Goal: Complete application form: Complete application form

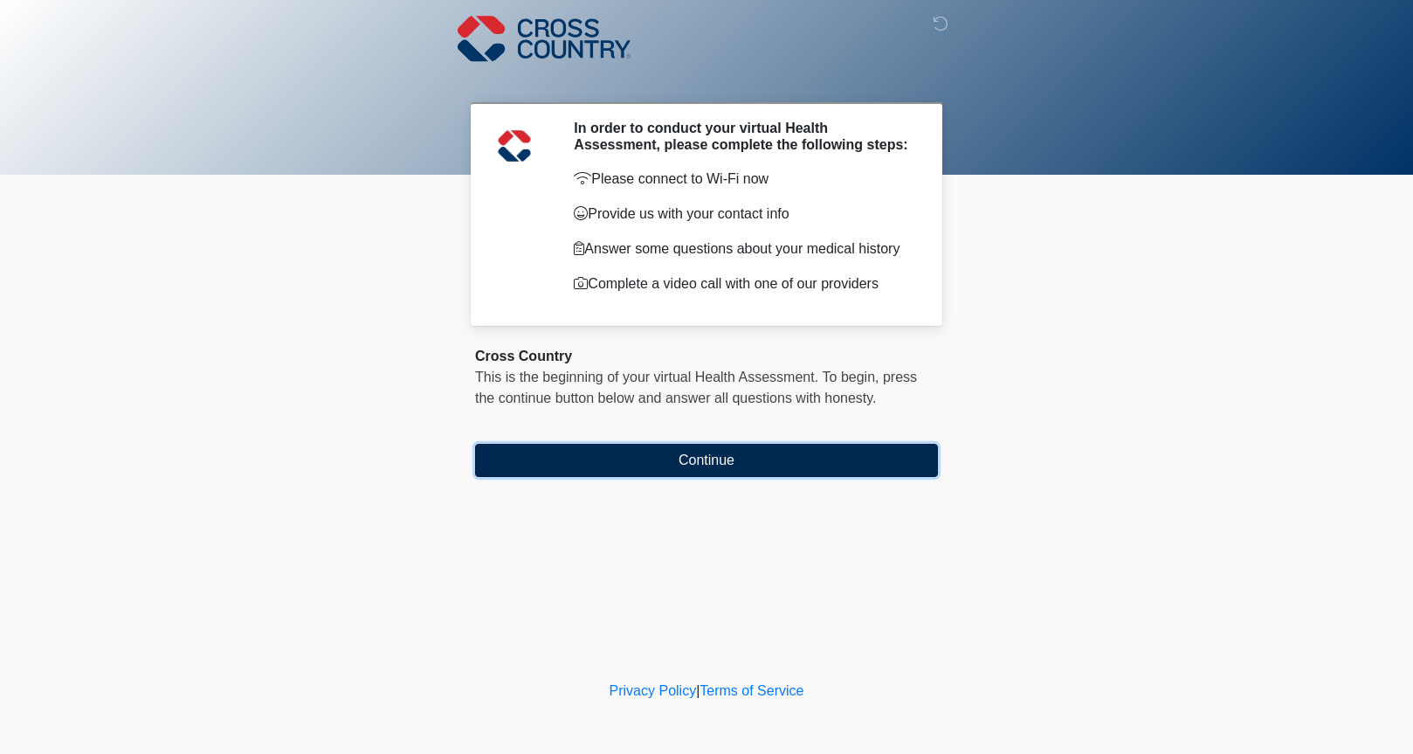
click at [697, 466] on button "Continue" at bounding box center [706, 460] width 463 height 33
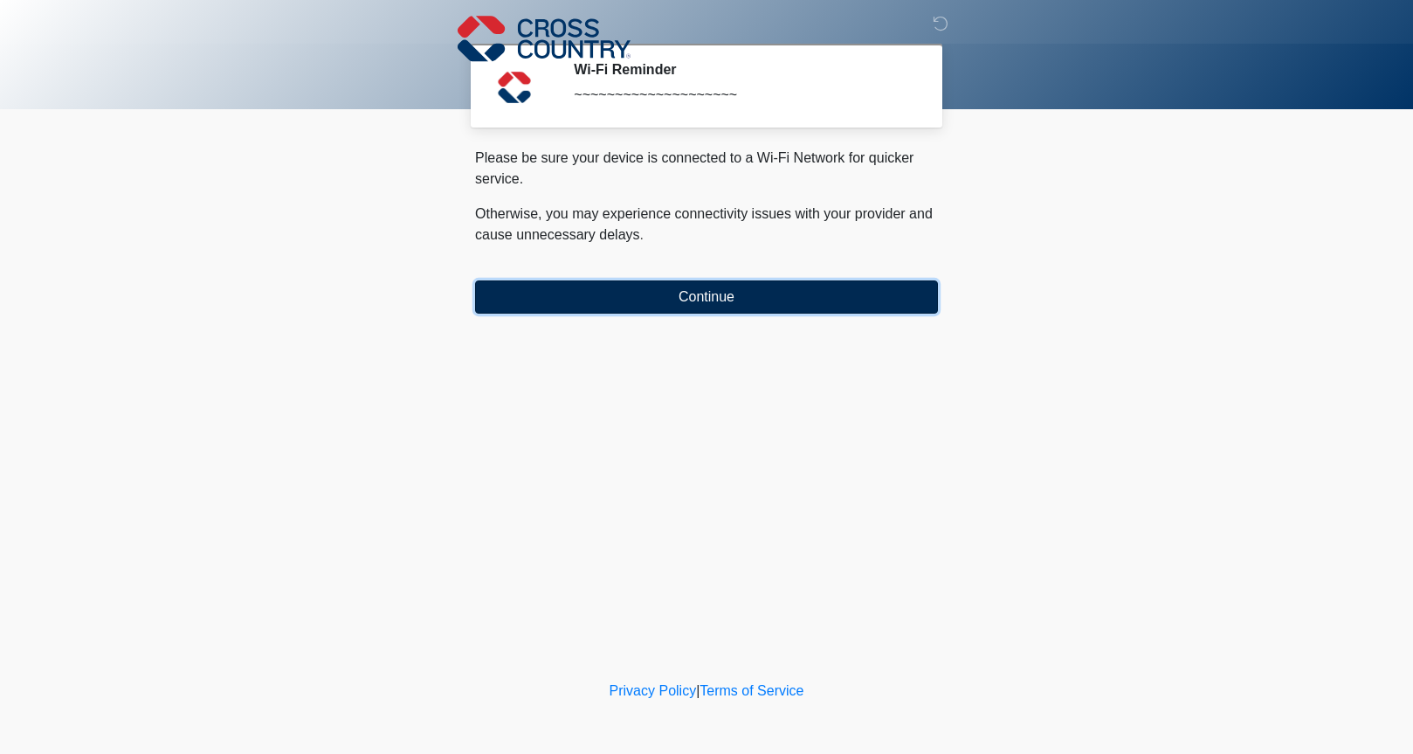
click at [716, 308] on button "Continue" at bounding box center [706, 296] width 463 height 33
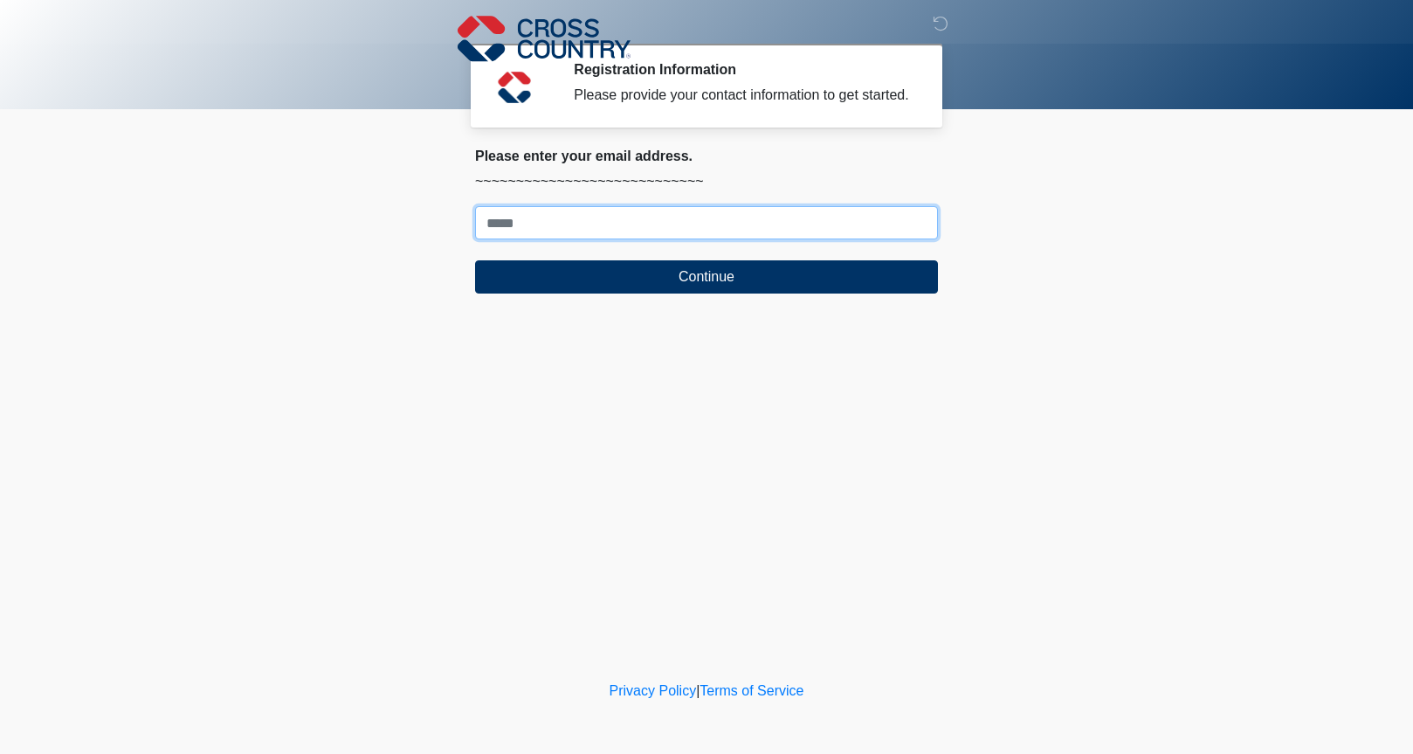
click at [713, 239] on input "Where should we email your response?" at bounding box center [706, 222] width 463 height 33
type input "**********"
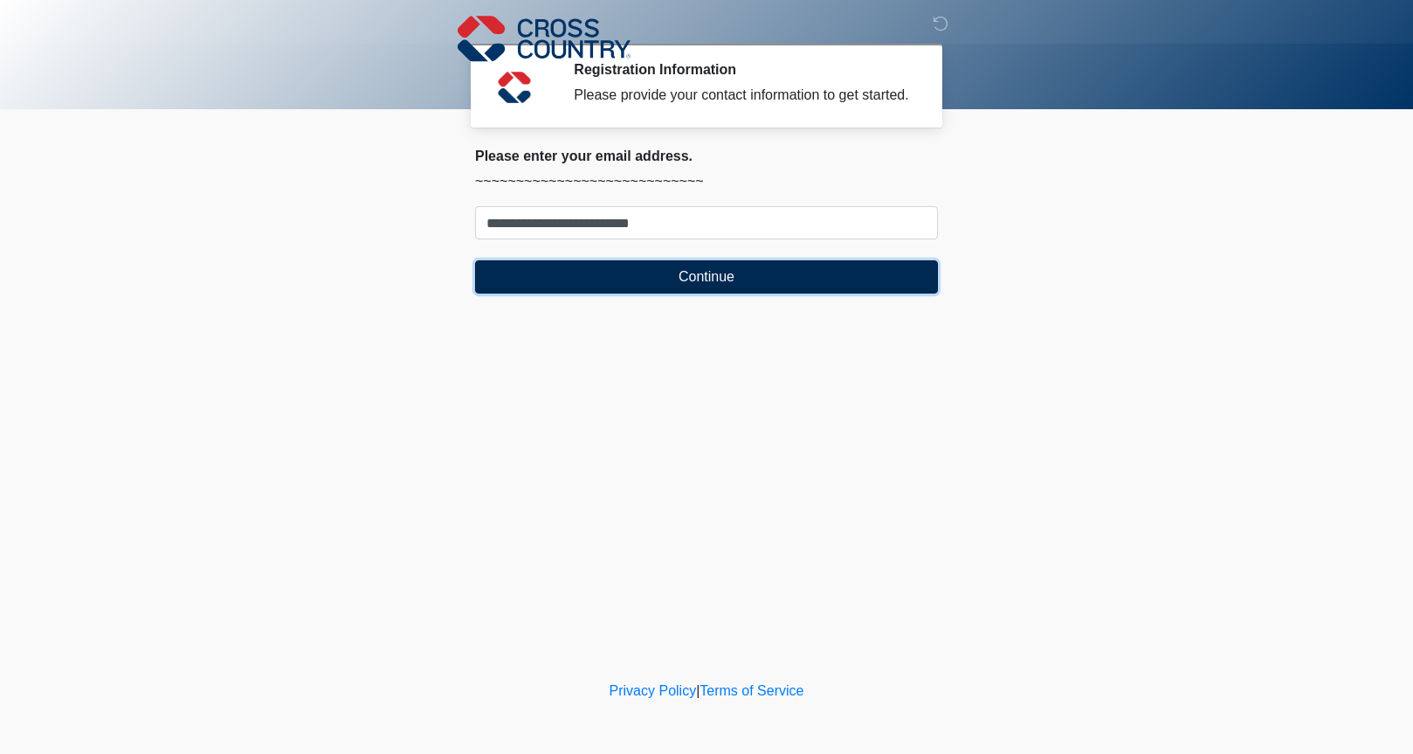
click at [697, 294] on button "Continue" at bounding box center [706, 276] width 463 height 33
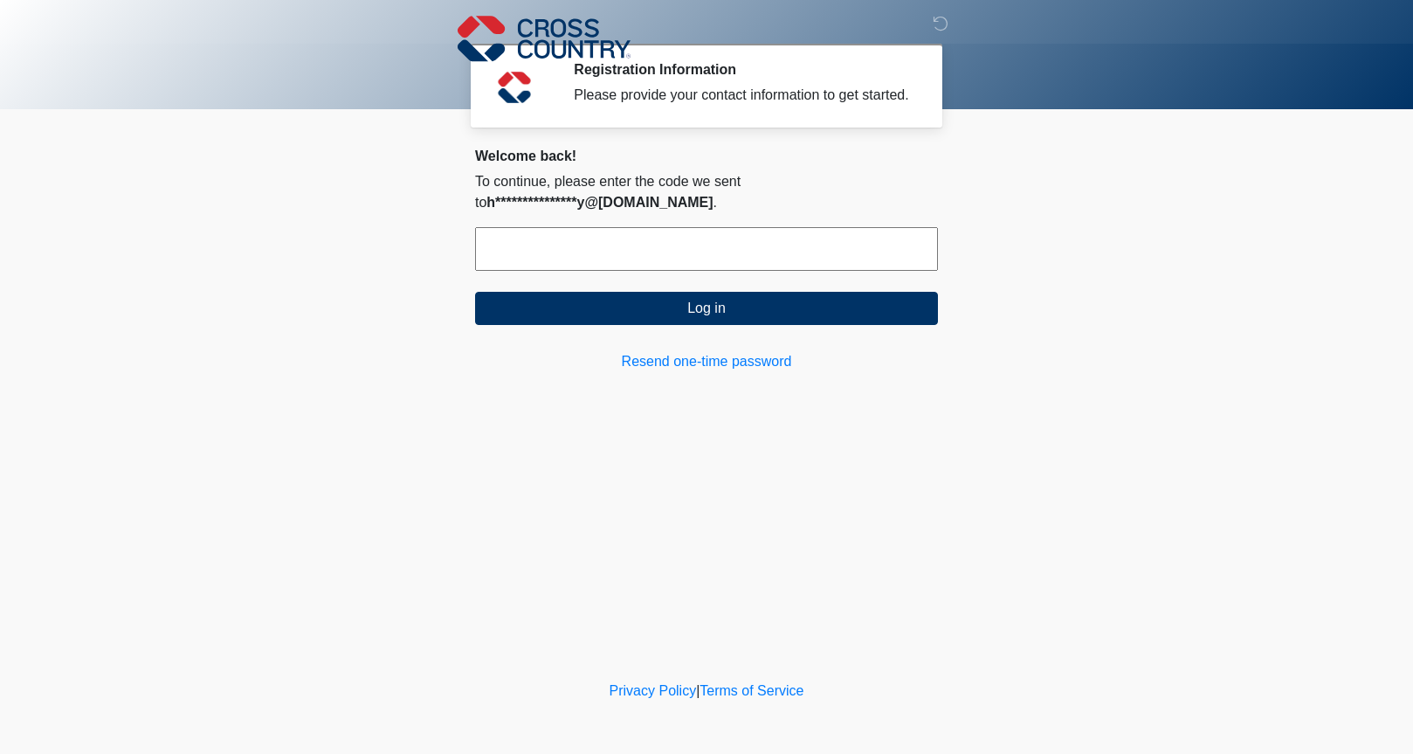
click at [689, 267] on input "text" at bounding box center [706, 249] width 463 height 44
click at [654, 372] on link "Resend one-time password" at bounding box center [706, 361] width 463 height 21
click at [563, 249] on input "text" at bounding box center [706, 249] width 463 height 44
paste input "******"
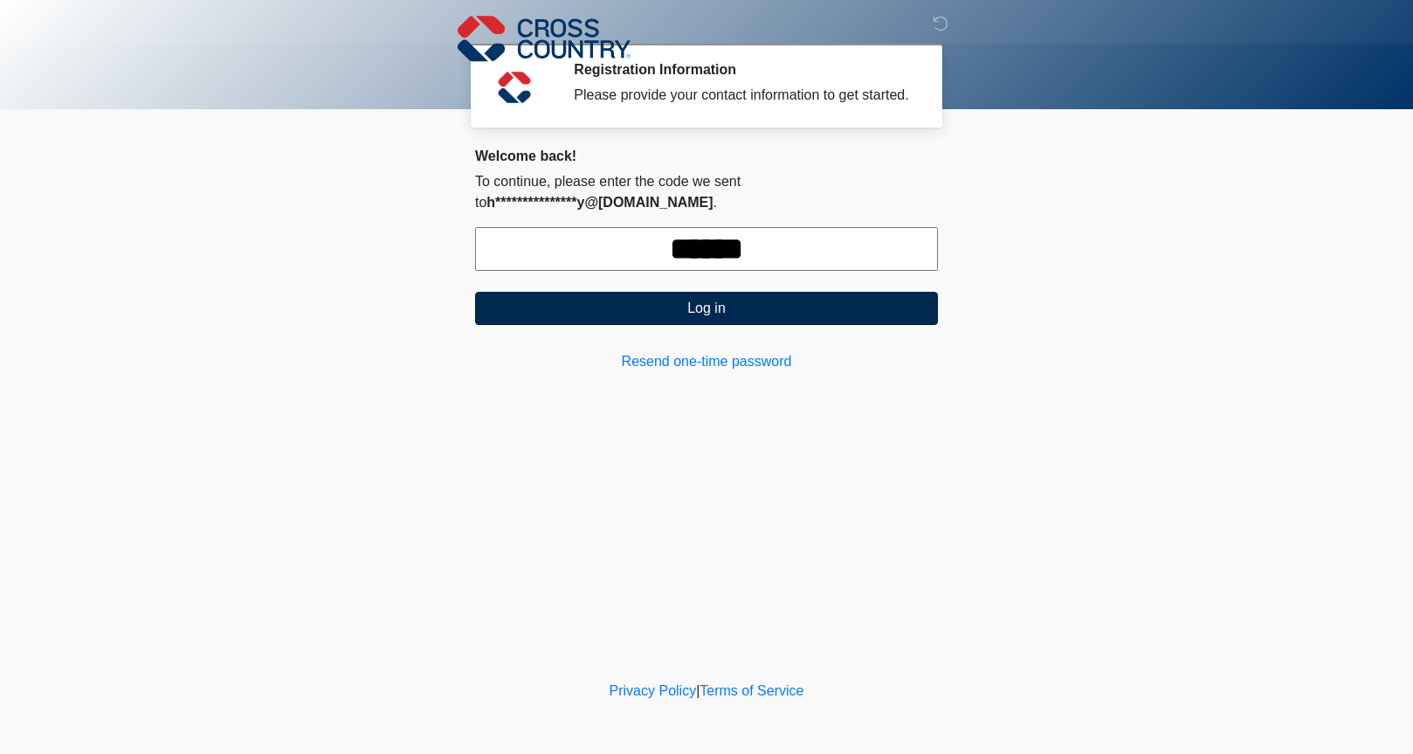
type input "******"
click at [657, 325] on button "Log in" at bounding box center [706, 308] width 463 height 33
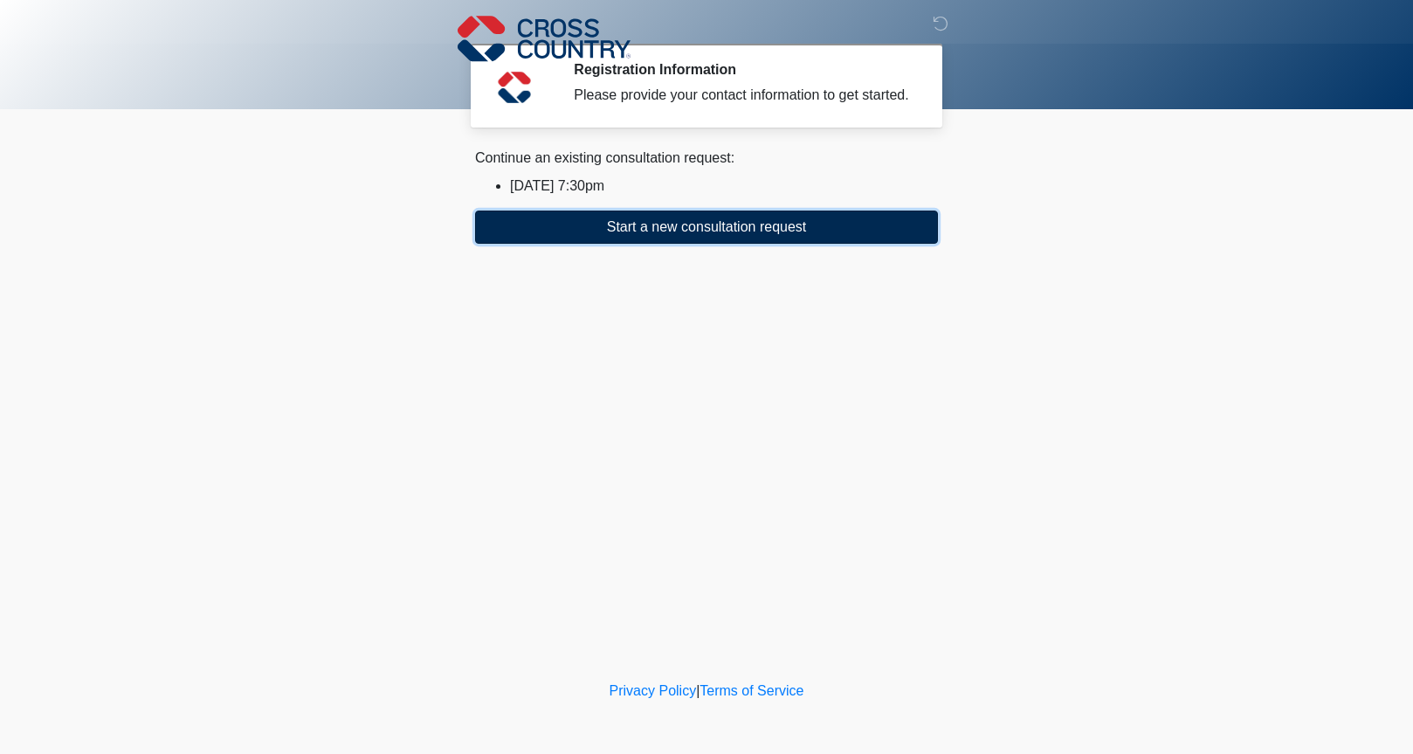
click at [666, 244] on button "Start a new consultation request" at bounding box center [706, 227] width 463 height 33
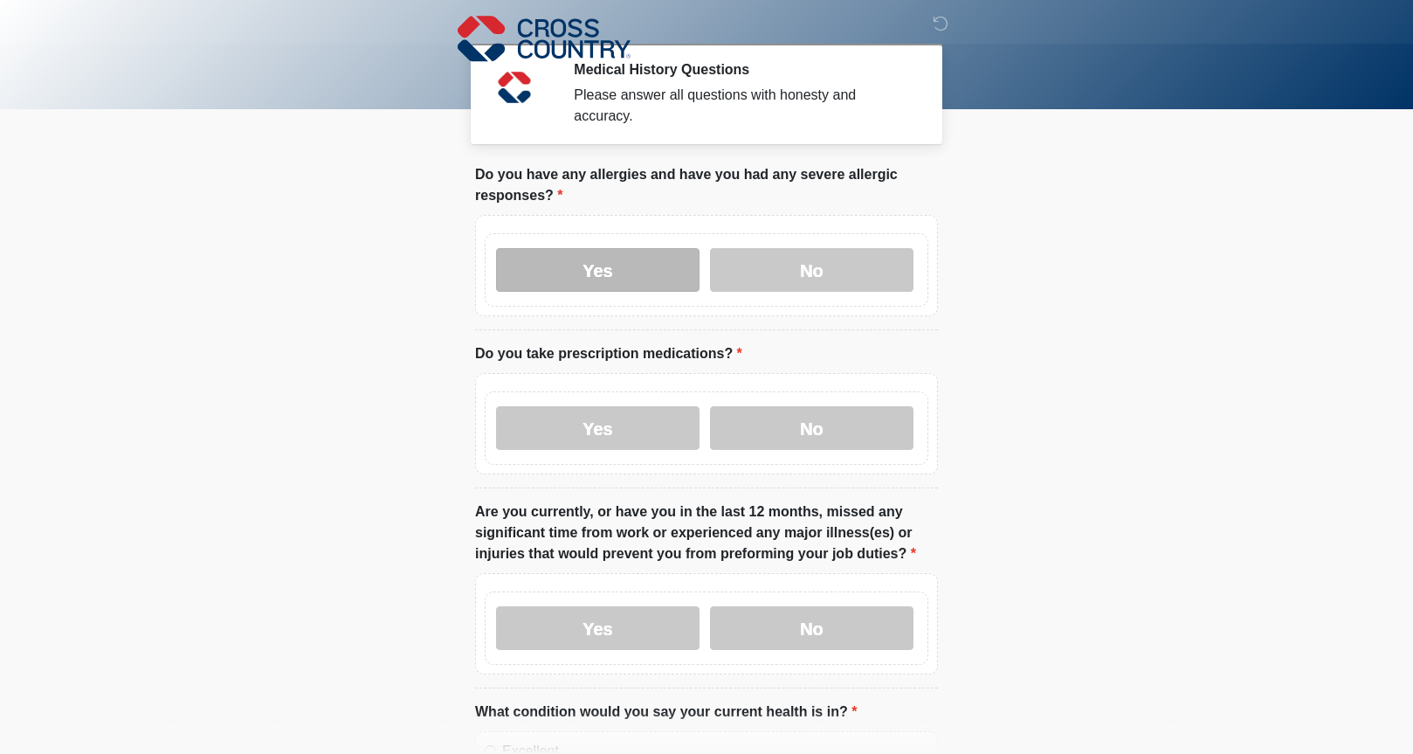
click at [650, 267] on label "Yes" at bounding box center [598, 270] width 204 height 44
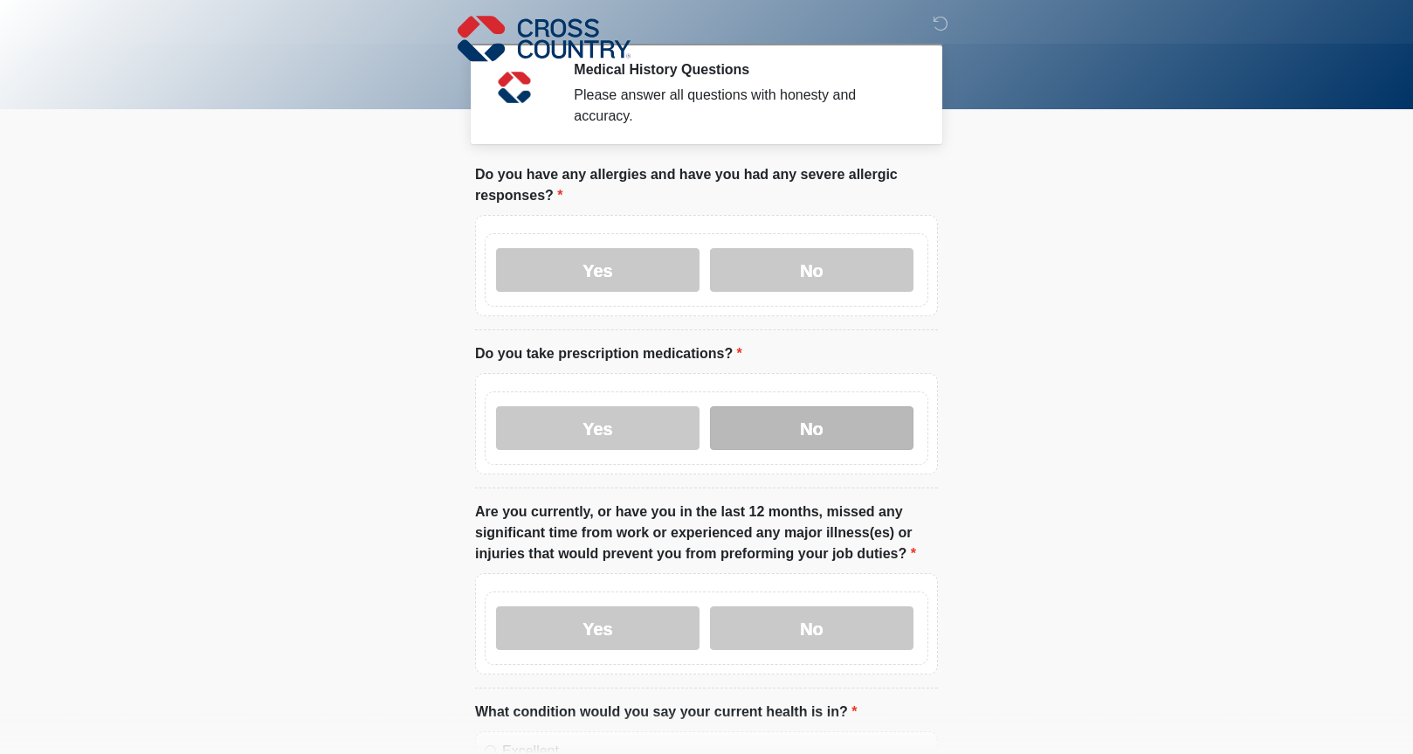
click at [760, 424] on label "No" at bounding box center [812, 428] width 204 height 44
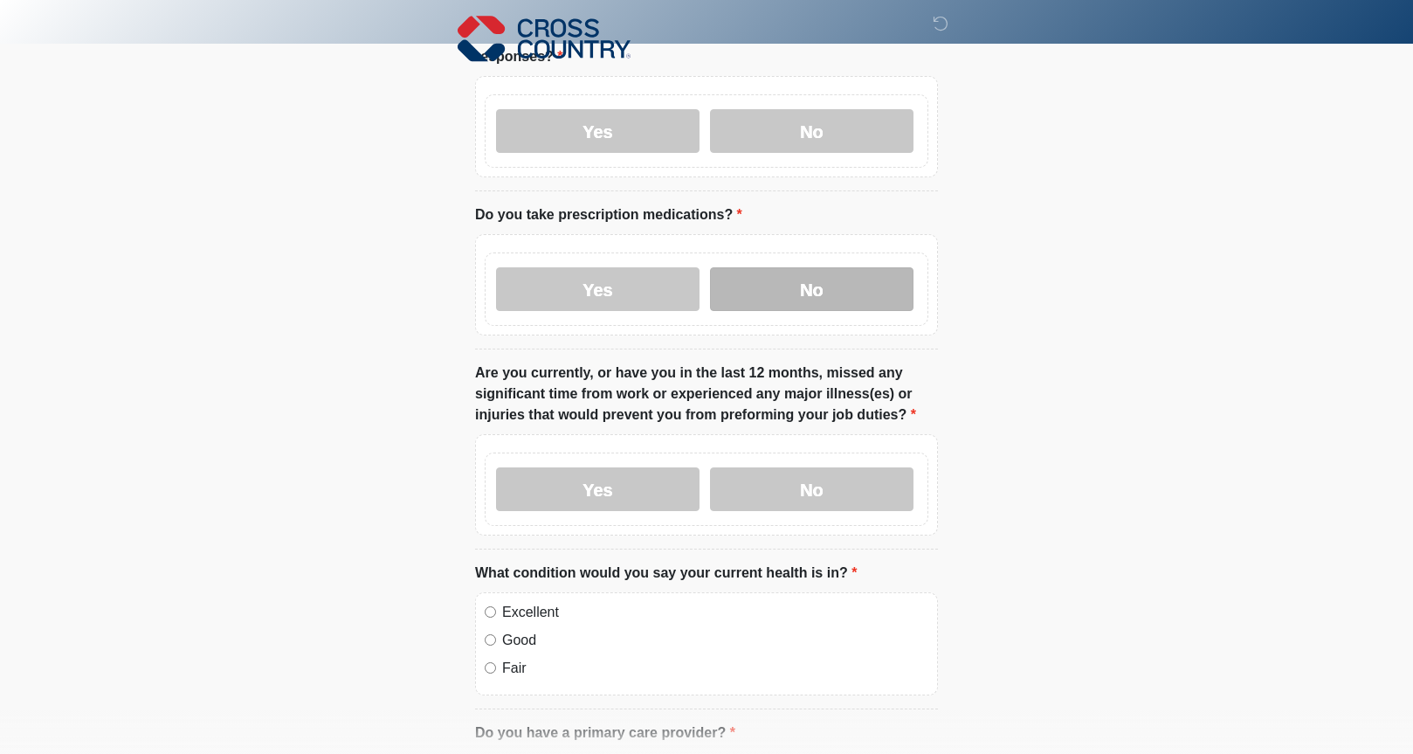
scroll to position [153, 0]
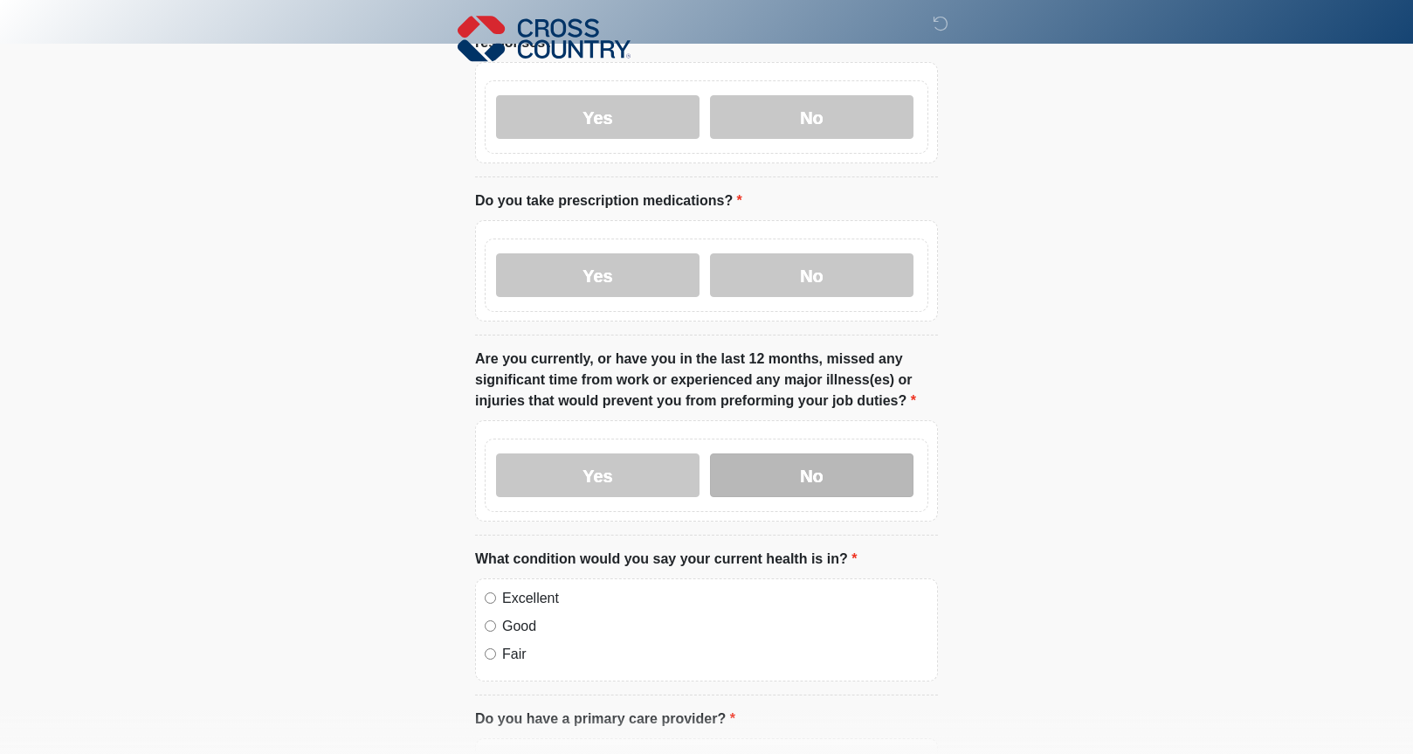
click at [764, 468] on label "No" at bounding box center [812, 475] width 204 height 44
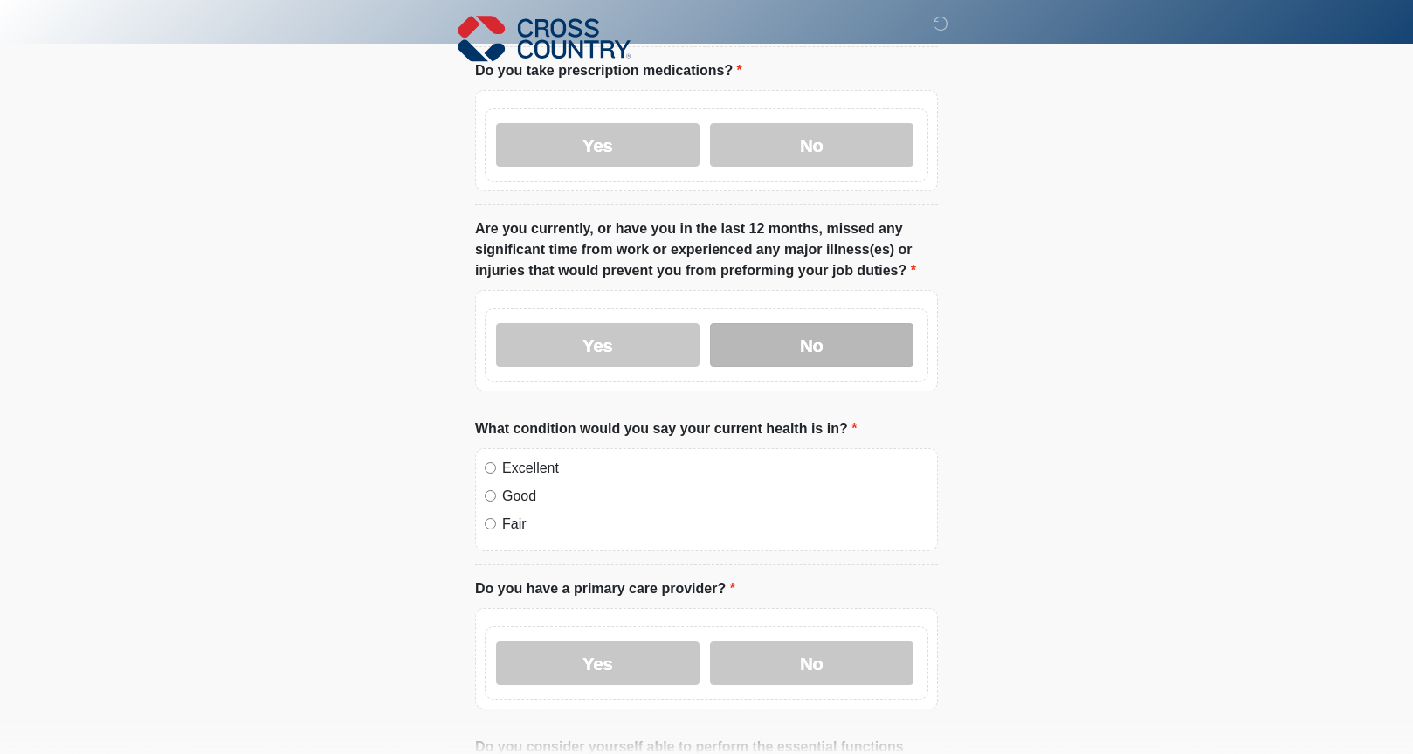
scroll to position [286, 0]
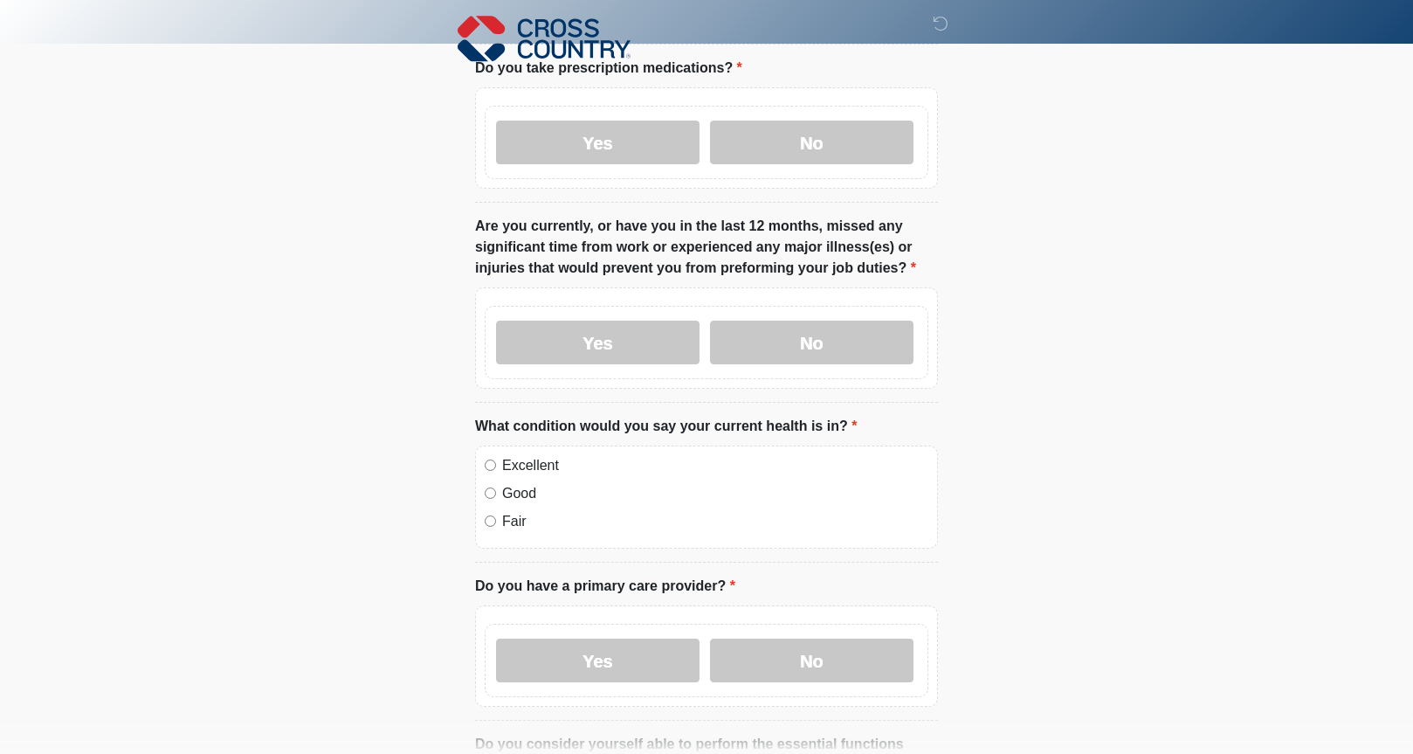
click at [522, 495] on label "Good" at bounding box center [715, 493] width 426 height 21
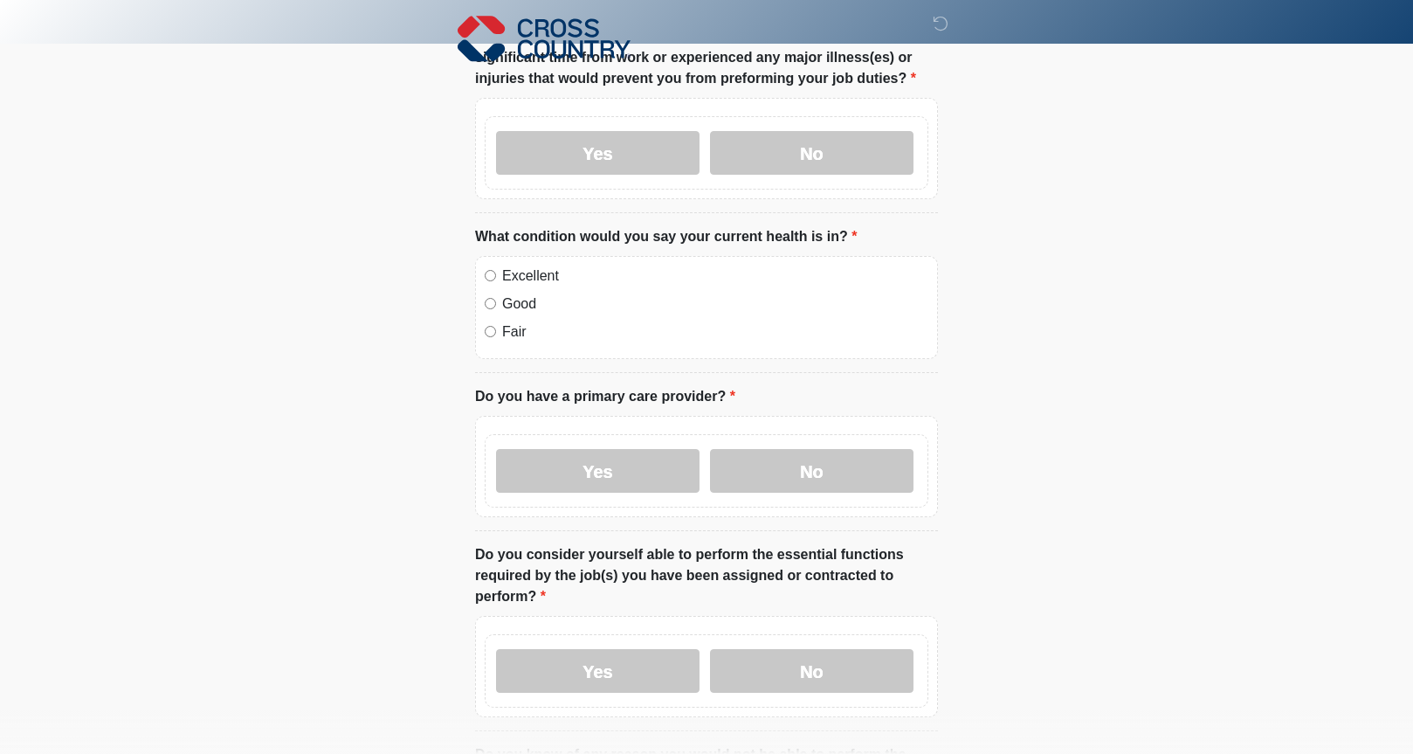
scroll to position [480, 0]
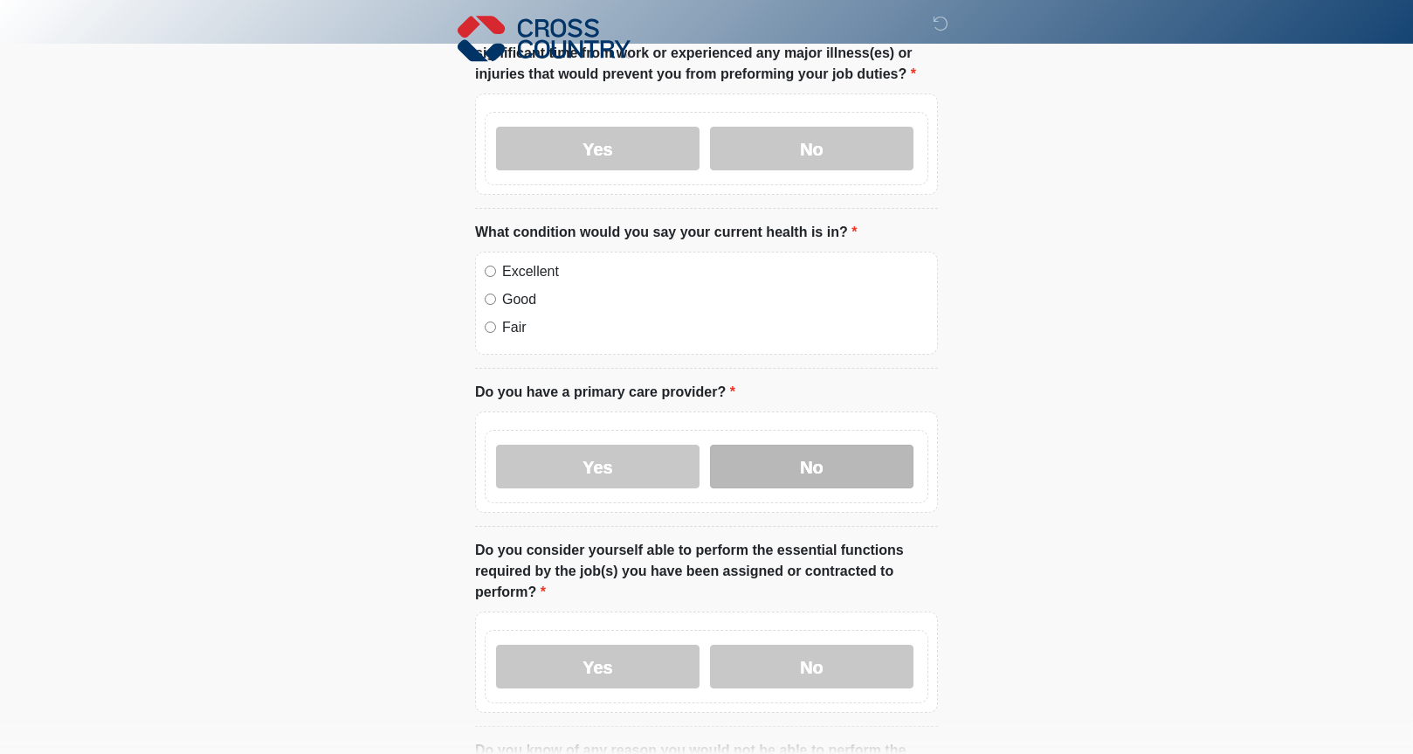
click at [795, 458] on label "No" at bounding box center [812, 467] width 204 height 44
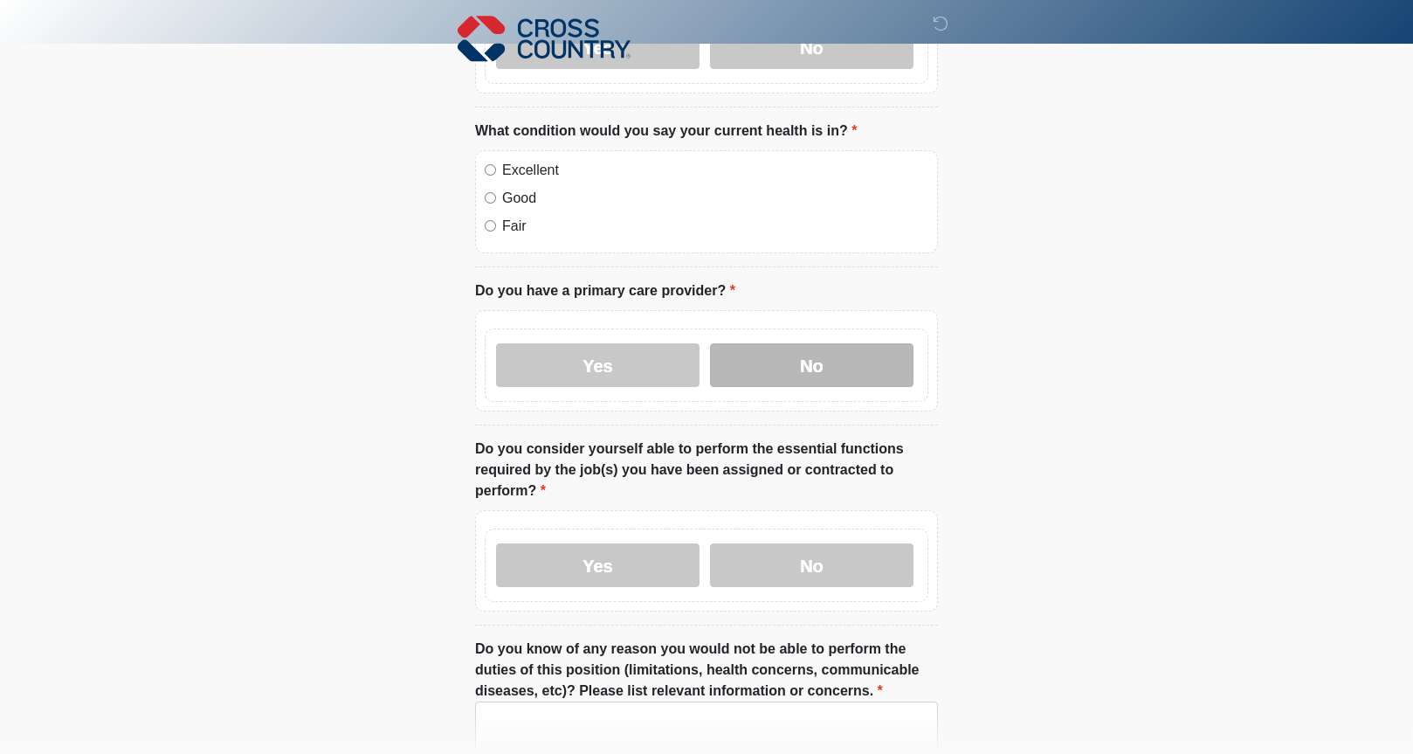
scroll to position [585, 0]
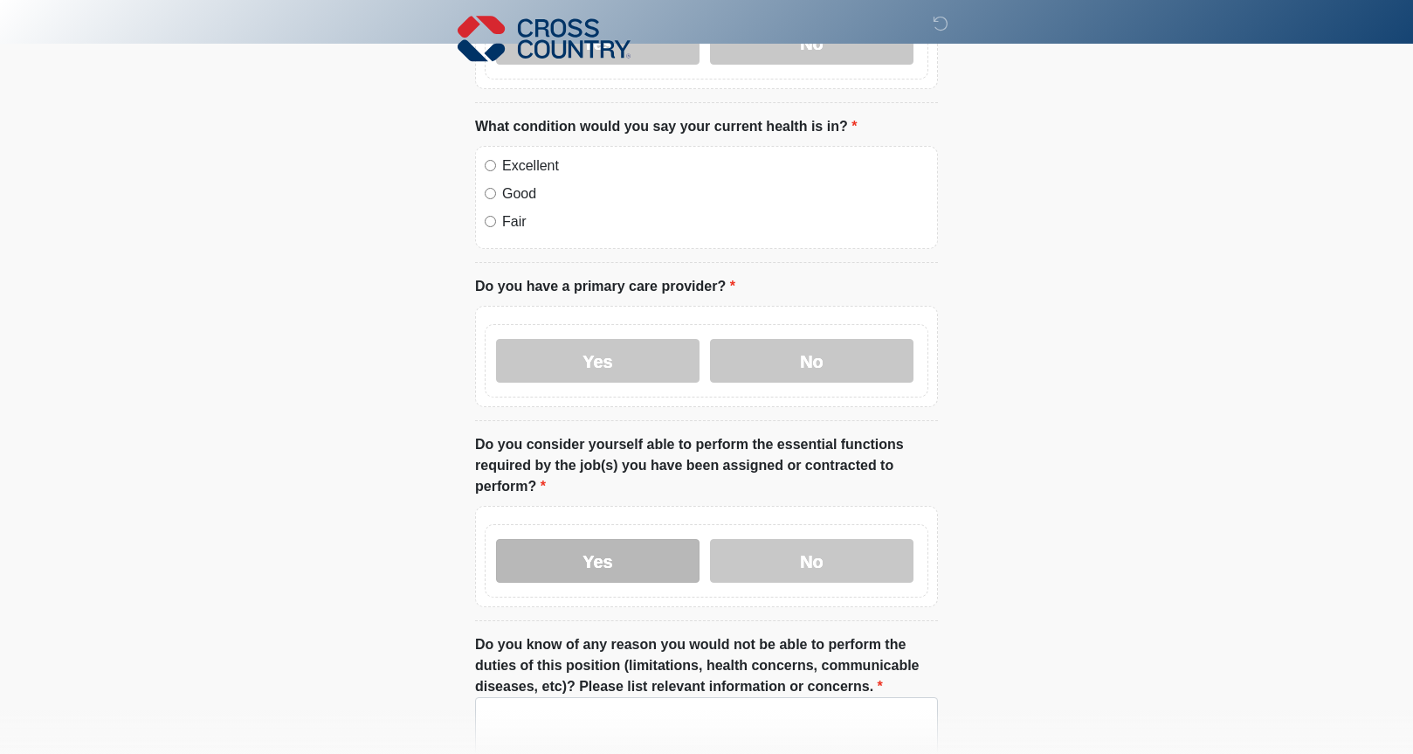
click at [648, 553] on label "Yes" at bounding box center [598, 561] width 204 height 44
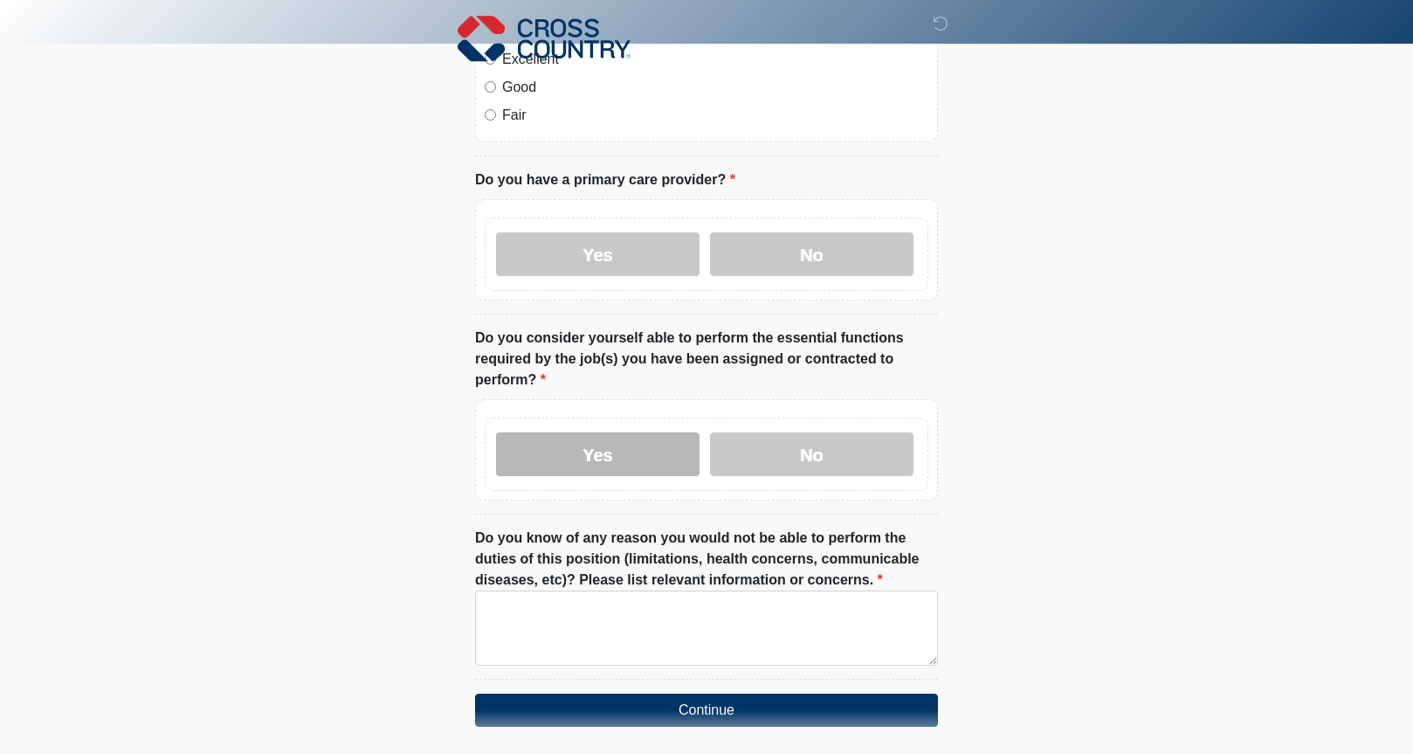
scroll to position [756, 0]
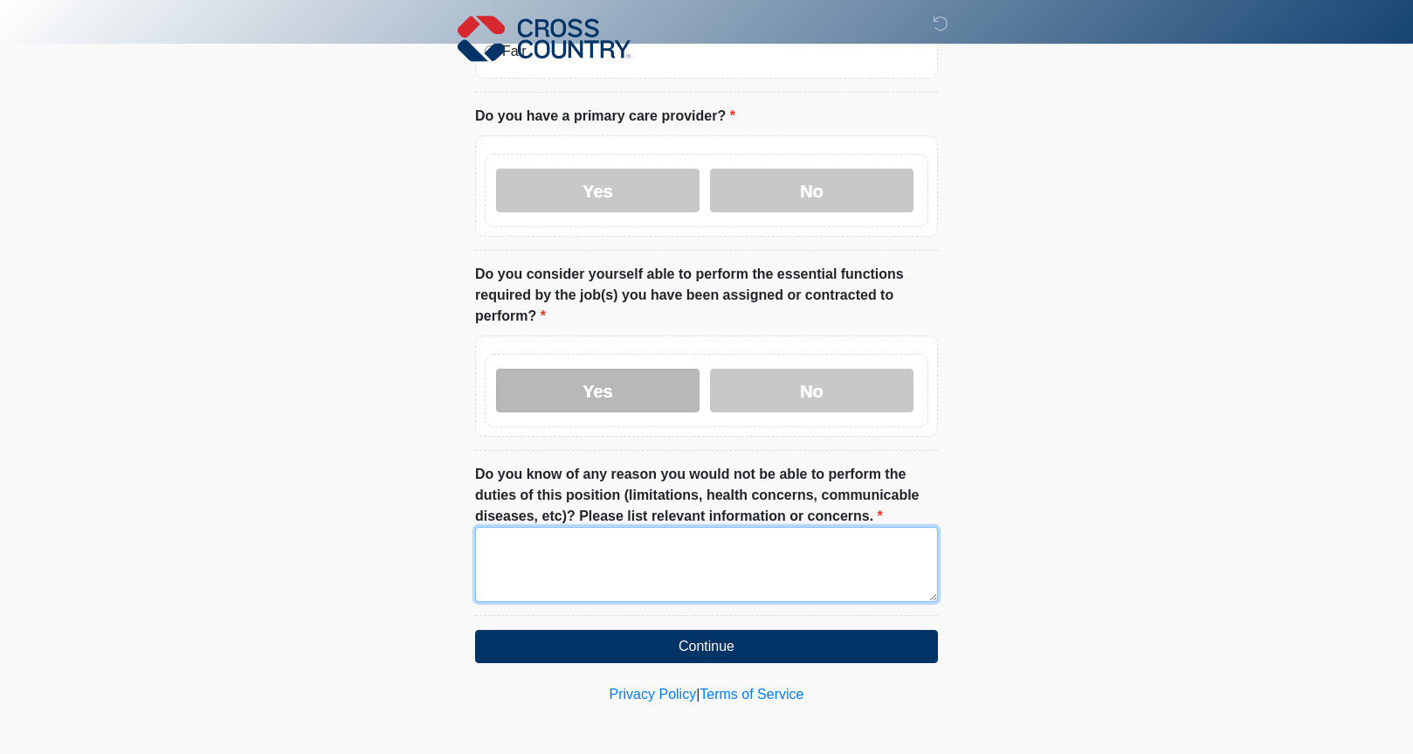
click at [648, 553] on textarea "Do you know of any reason you would not be able to perform the duties of this p…" at bounding box center [706, 564] width 463 height 75
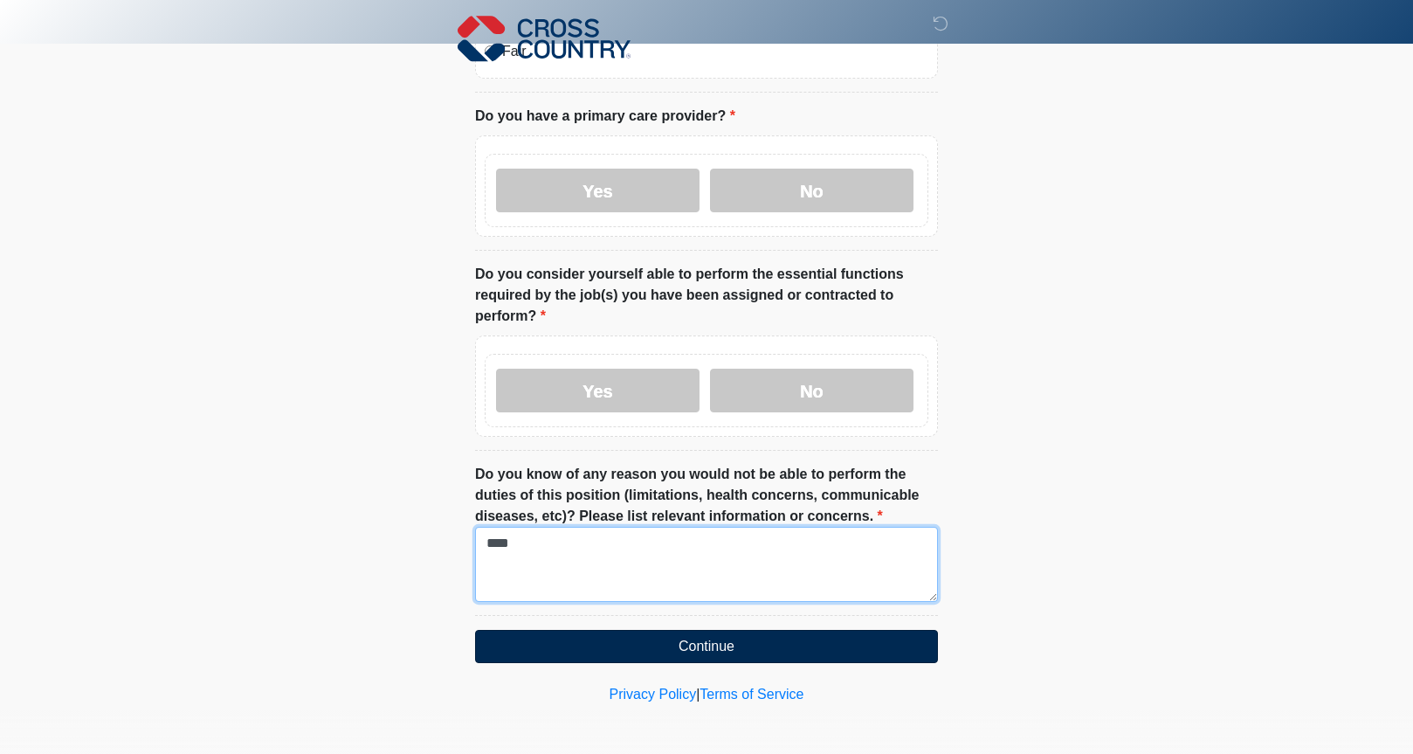
type textarea "****"
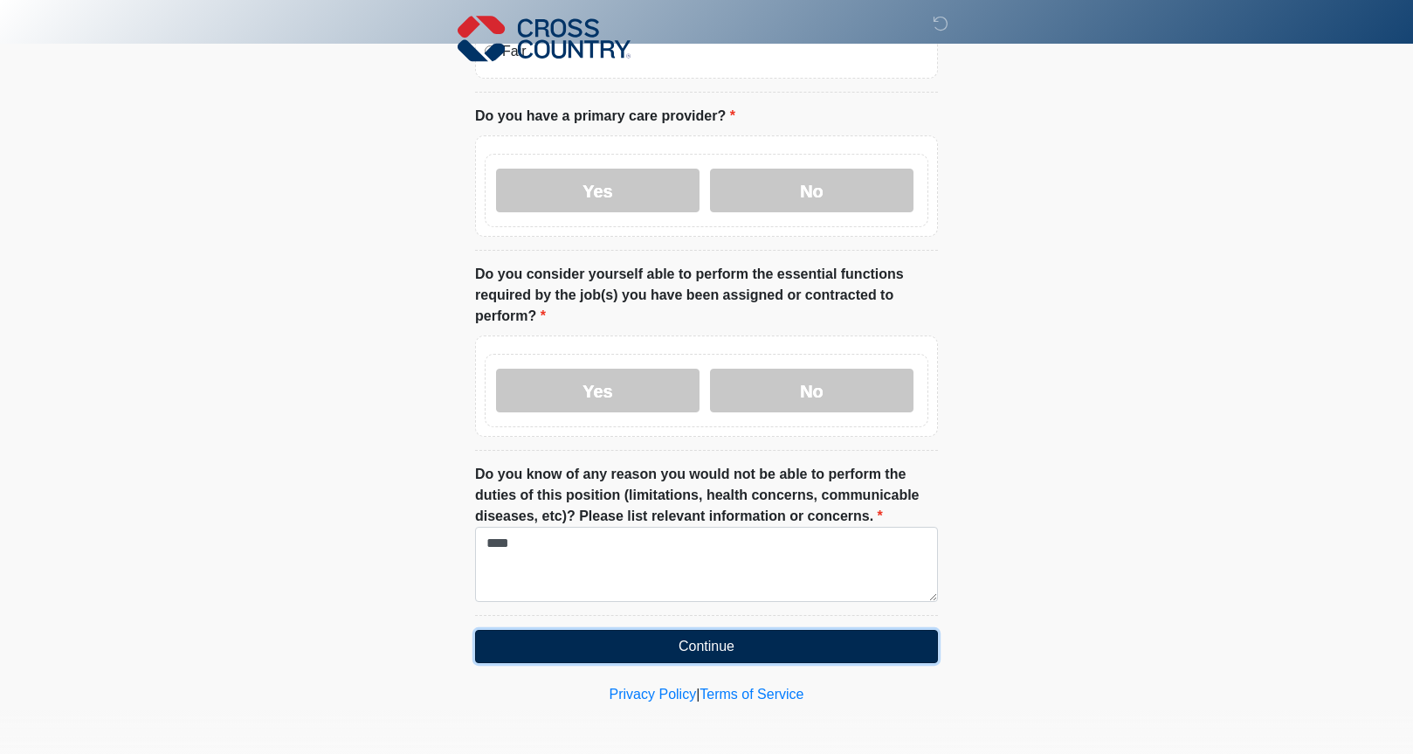
click at [698, 646] on button "Continue" at bounding box center [706, 646] width 463 height 33
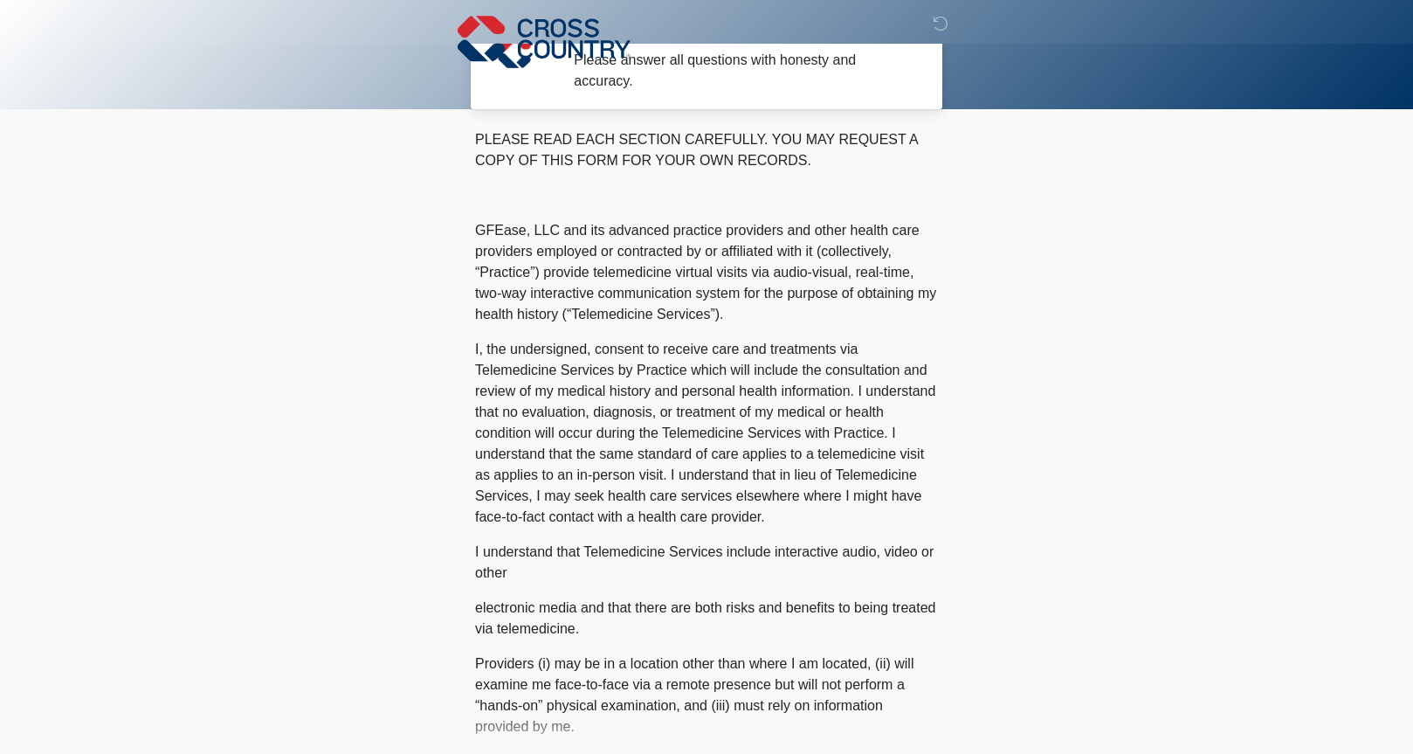
scroll to position [0, 0]
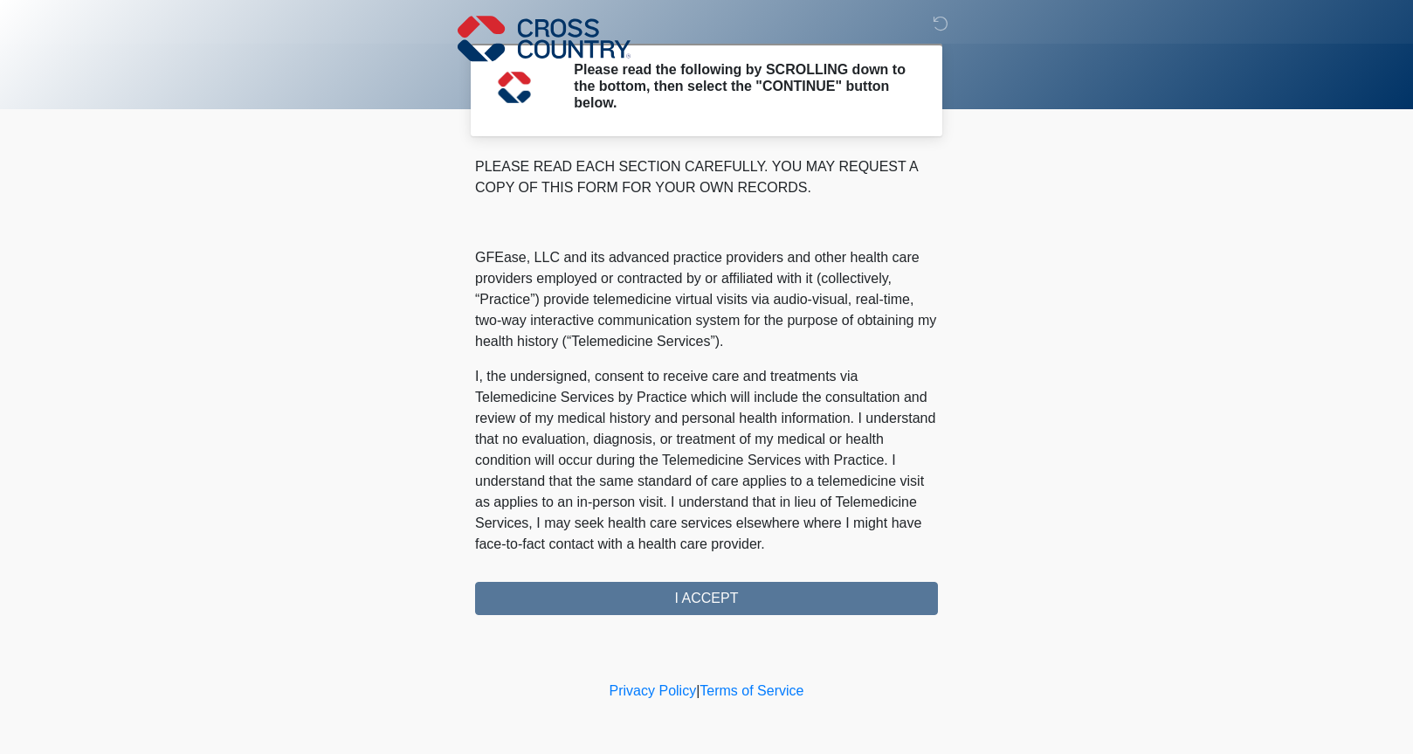
click at [713, 597] on div "PLEASE READ EACH SECTION CAREFULLY. YOU MAY REQUEST A COPY OF THIS FORM FOR YOU…" at bounding box center [706, 385] width 463 height 459
click at [700, 601] on div "PLEASE READ EACH SECTION CAREFULLY. YOU MAY REQUEST A COPY OF THIS FORM FOR YOU…" at bounding box center [706, 385] width 463 height 459
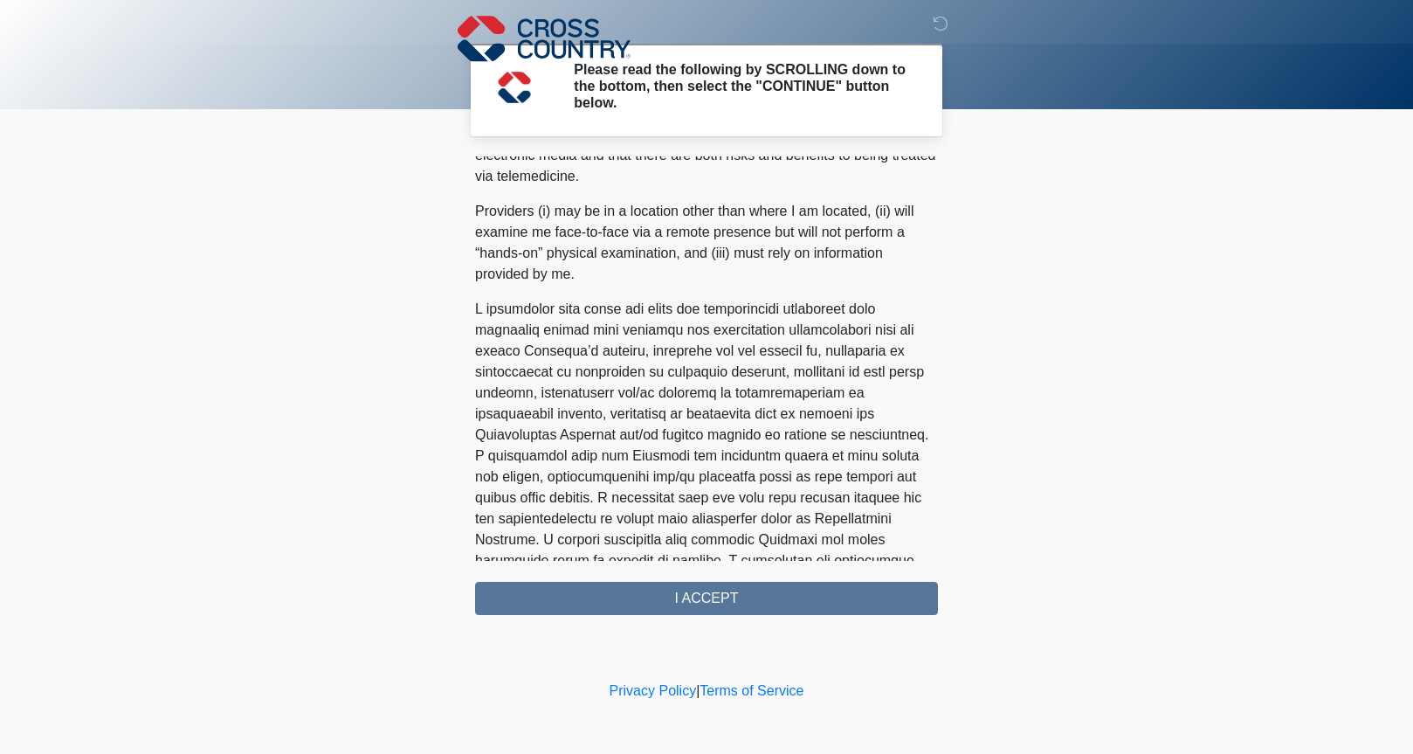
scroll to position [993, 0]
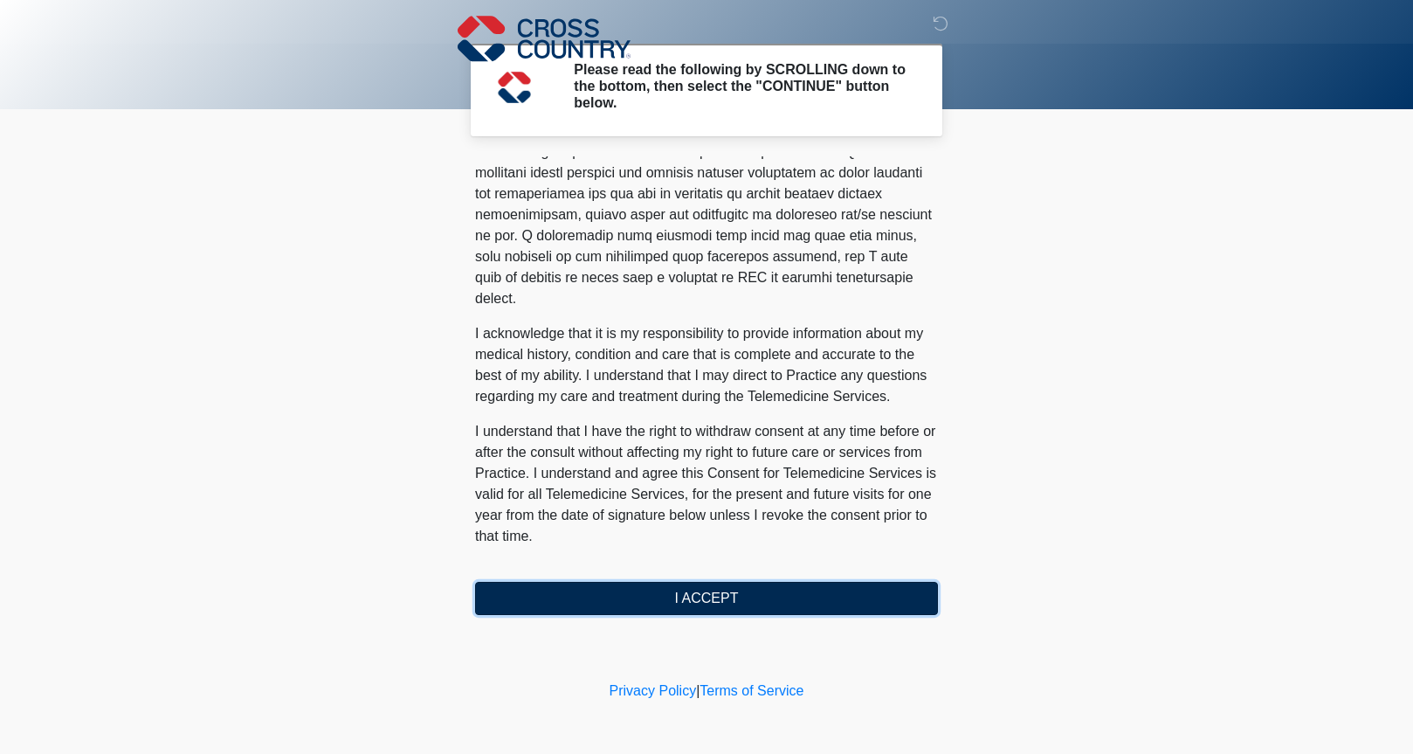
click at [607, 606] on button "I ACCEPT" at bounding box center [706, 598] width 463 height 33
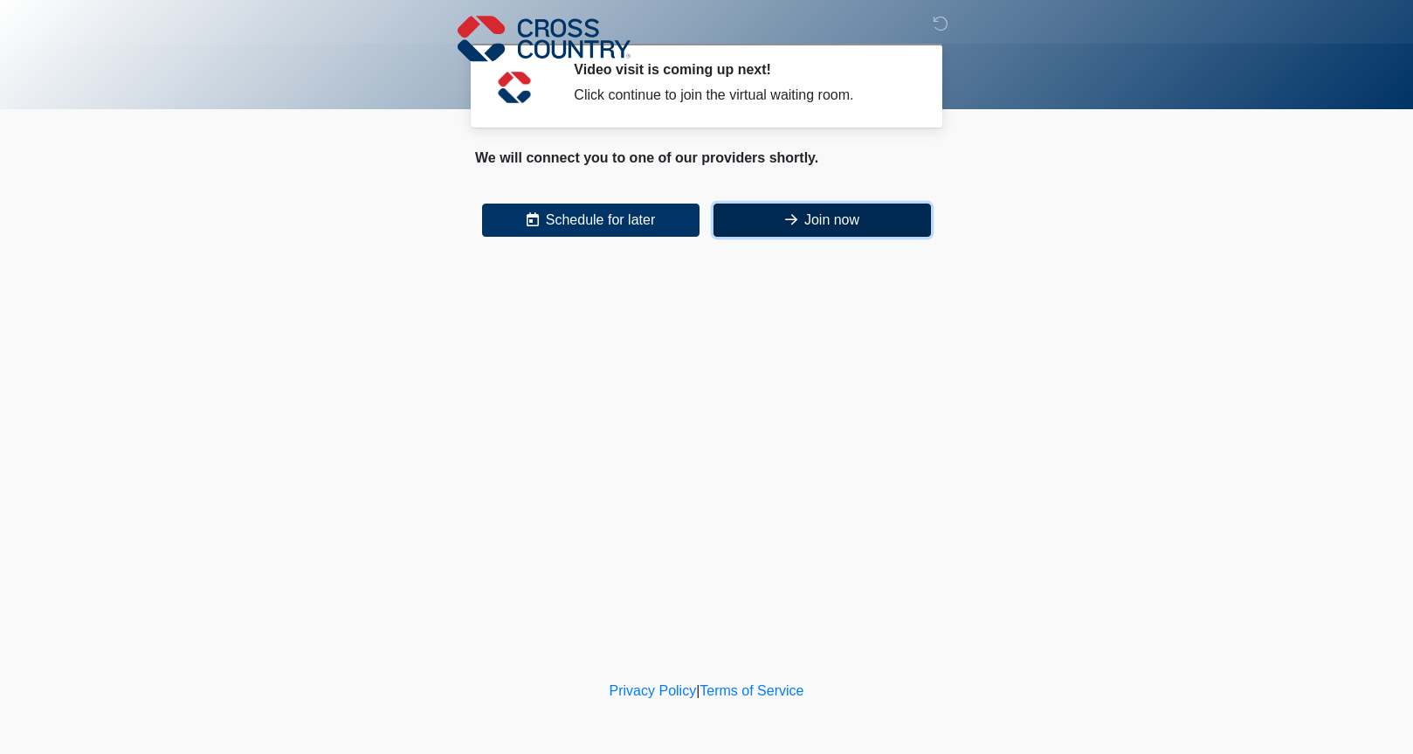
click at [776, 219] on button "Join now" at bounding box center [823, 220] width 218 height 33
